Goal: Information Seeking & Learning: Understand process/instructions

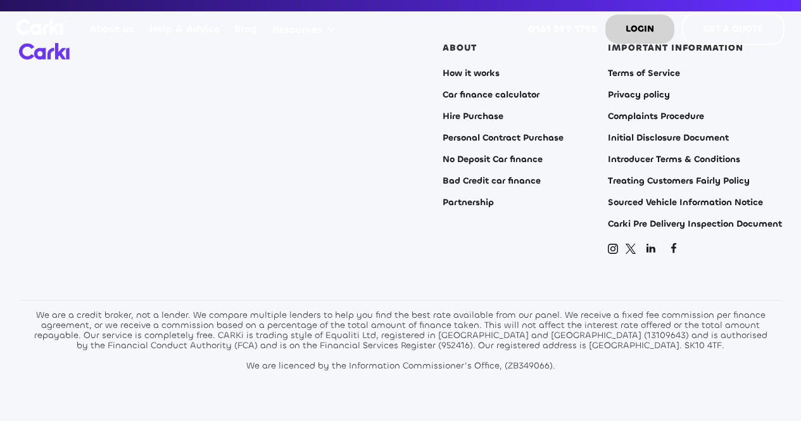
scroll to position [5142, 0]
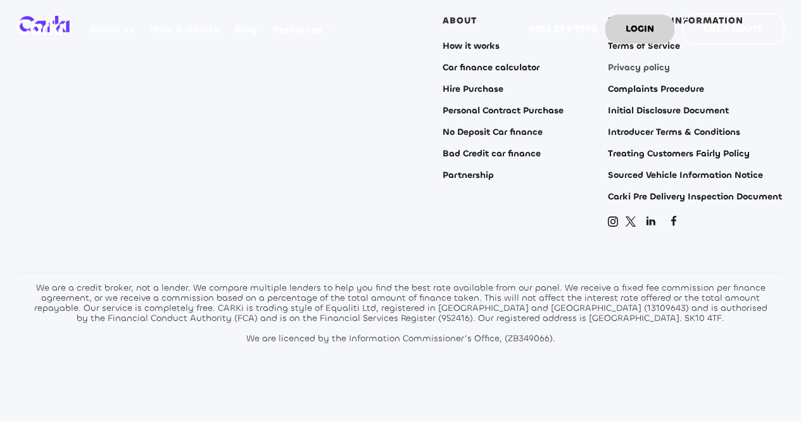
click at [621, 63] on link "Privacy policy" at bounding box center [639, 68] width 62 height 10
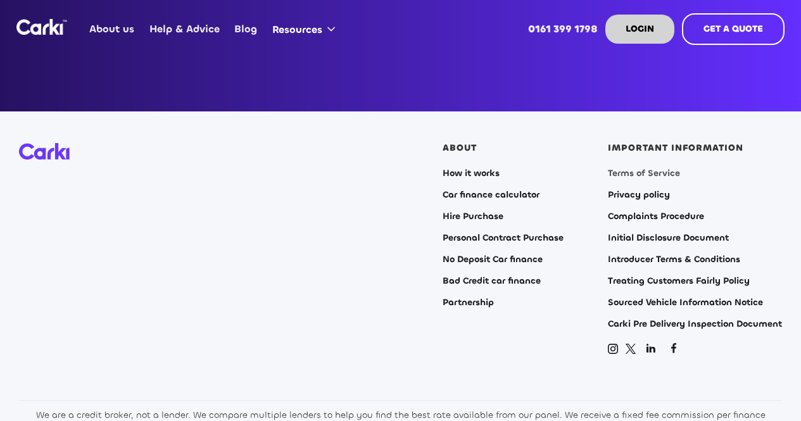
click at [664, 168] on link "Terms of Service" at bounding box center [644, 173] width 72 height 10
